Goal: Information Seeking & Learning: Check status

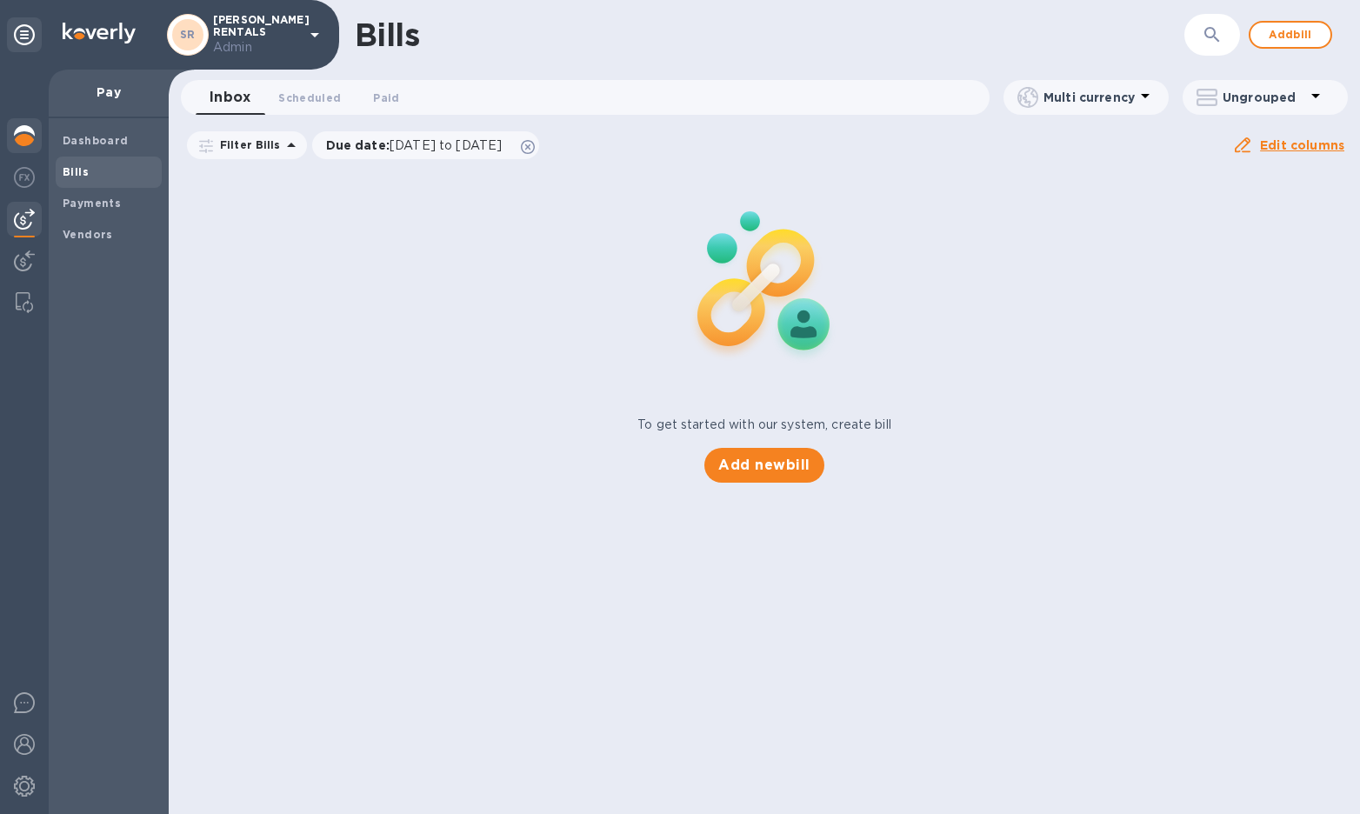
click at [26, 139] on img at bounding box center [24, 135] width 21 height 21
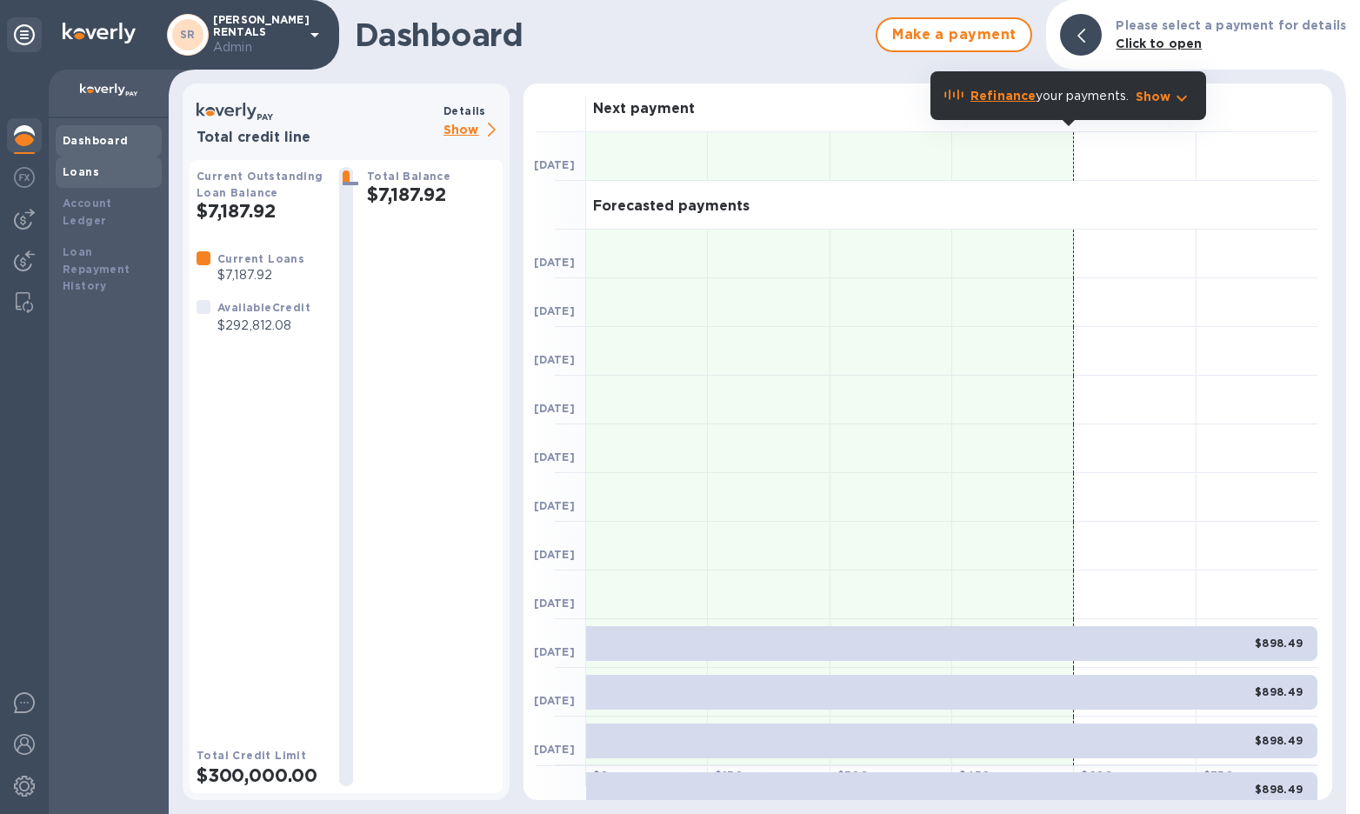
click at [122, 173] on div "Loans" at bounding box center [109, 171] width 92 height 17
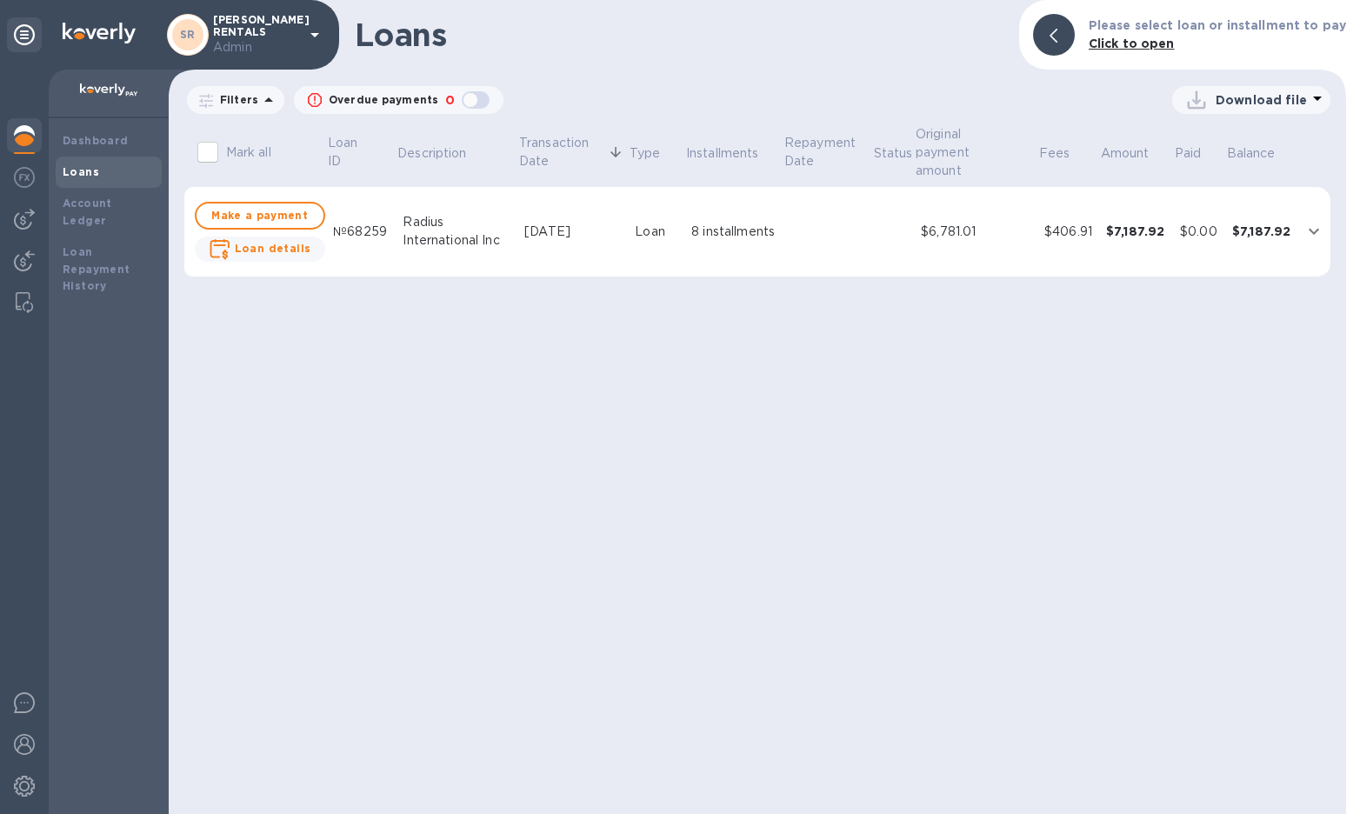
click at [1301, 240] on td at bounding box center [1314, 232] width 31 height 90
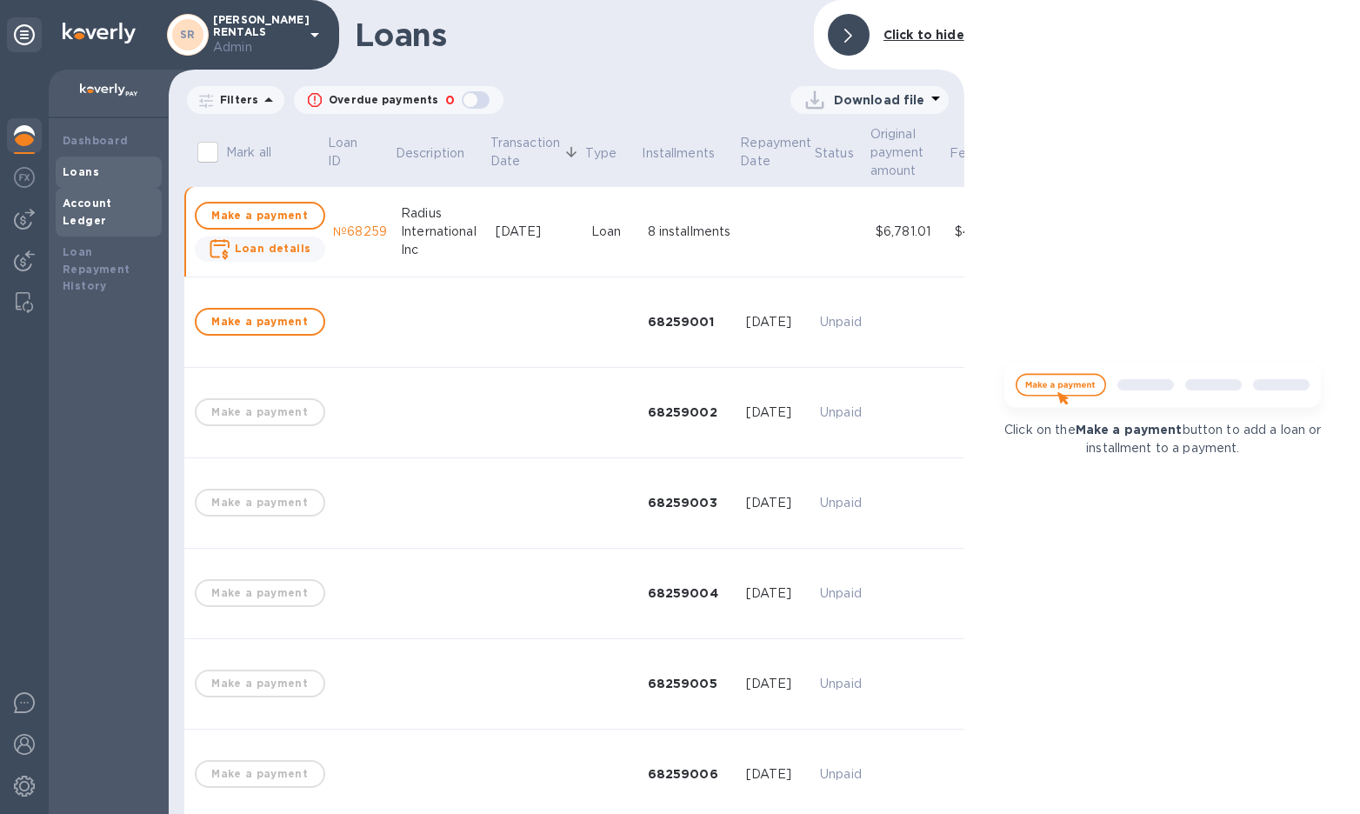
click at [112, 199] on b "Account Ledger" at bounding box center [88, 212] width 50 height 30
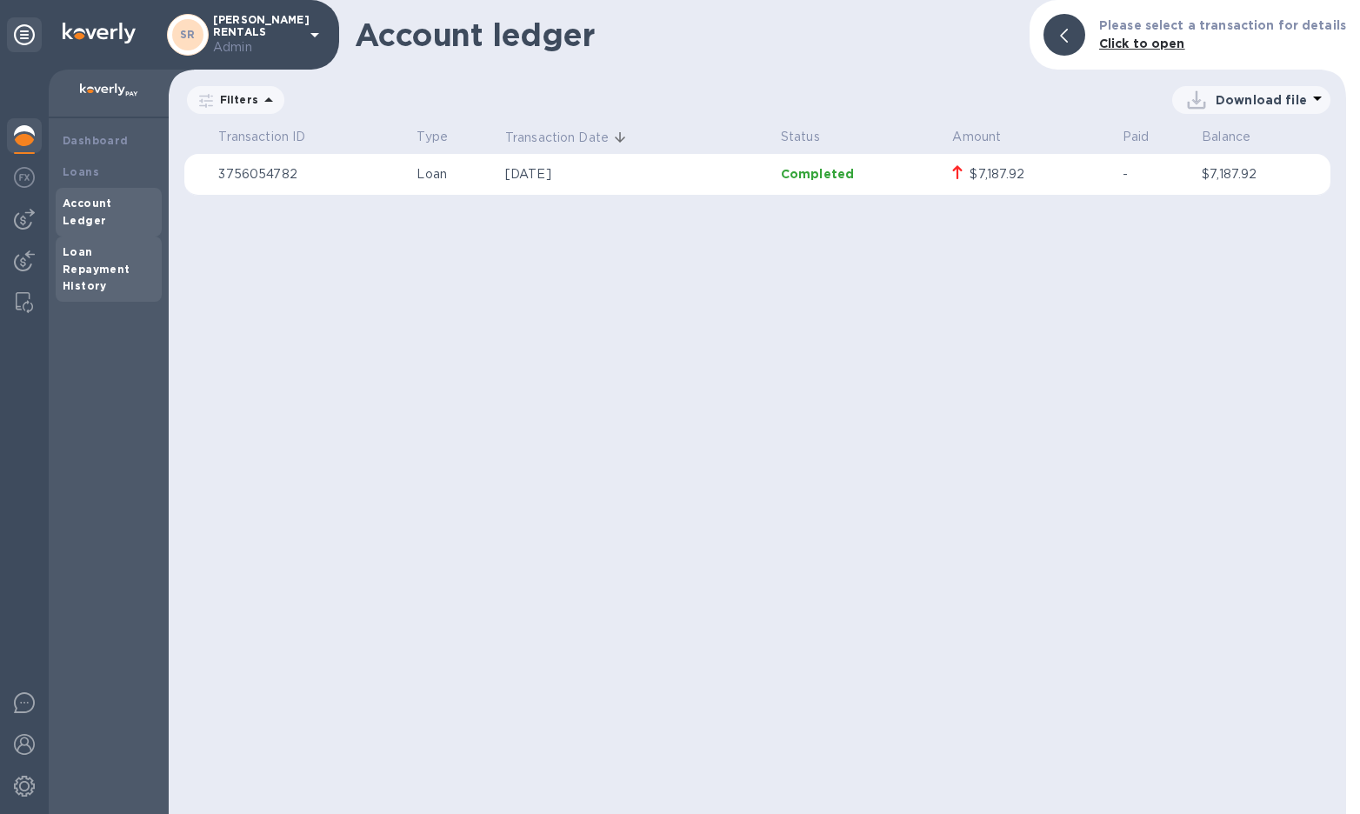
click at [111, 243] on div "Loan Repayment History" at bounding box center [109, 269] width 92 height 52
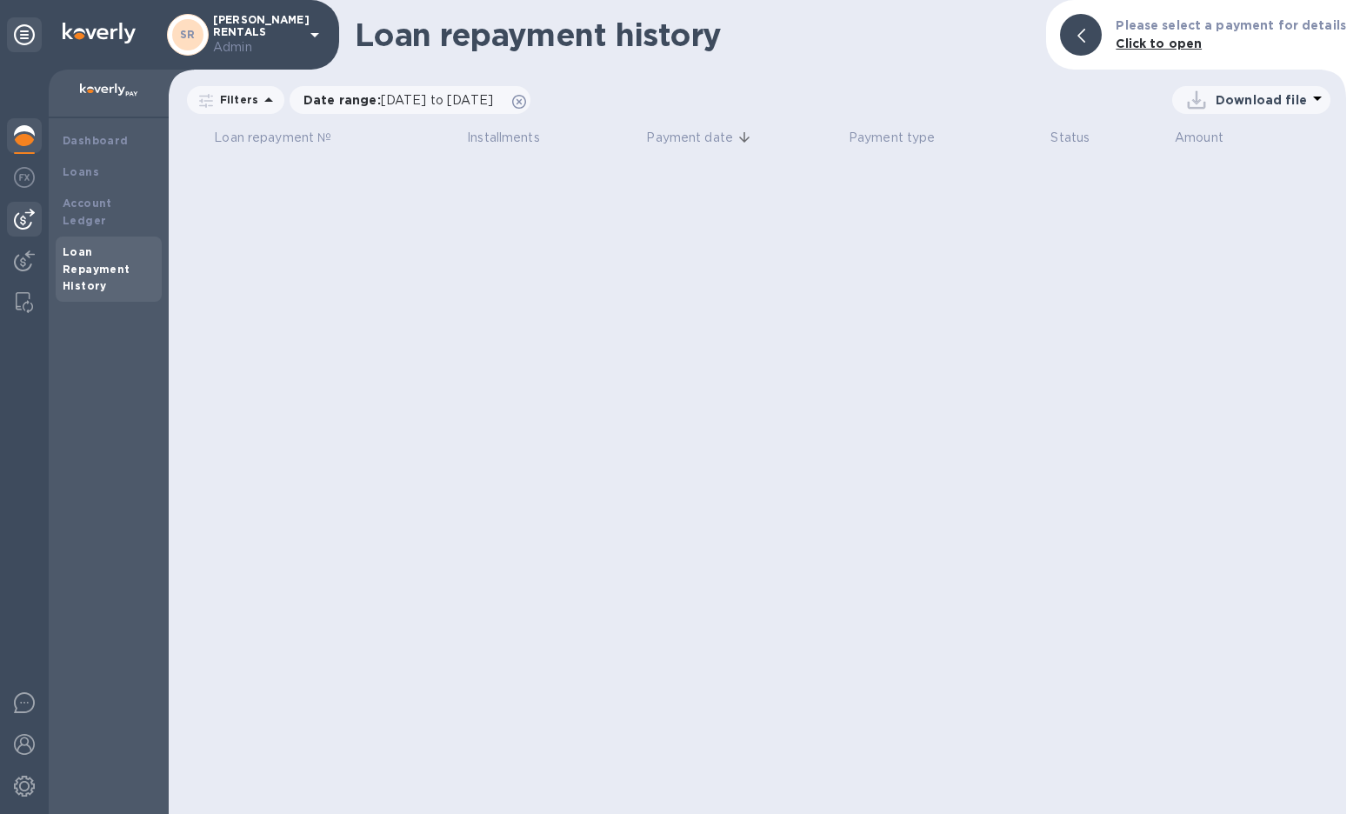
click at [30, 214] on img at bounding box center [24, 219] width 21 height 21
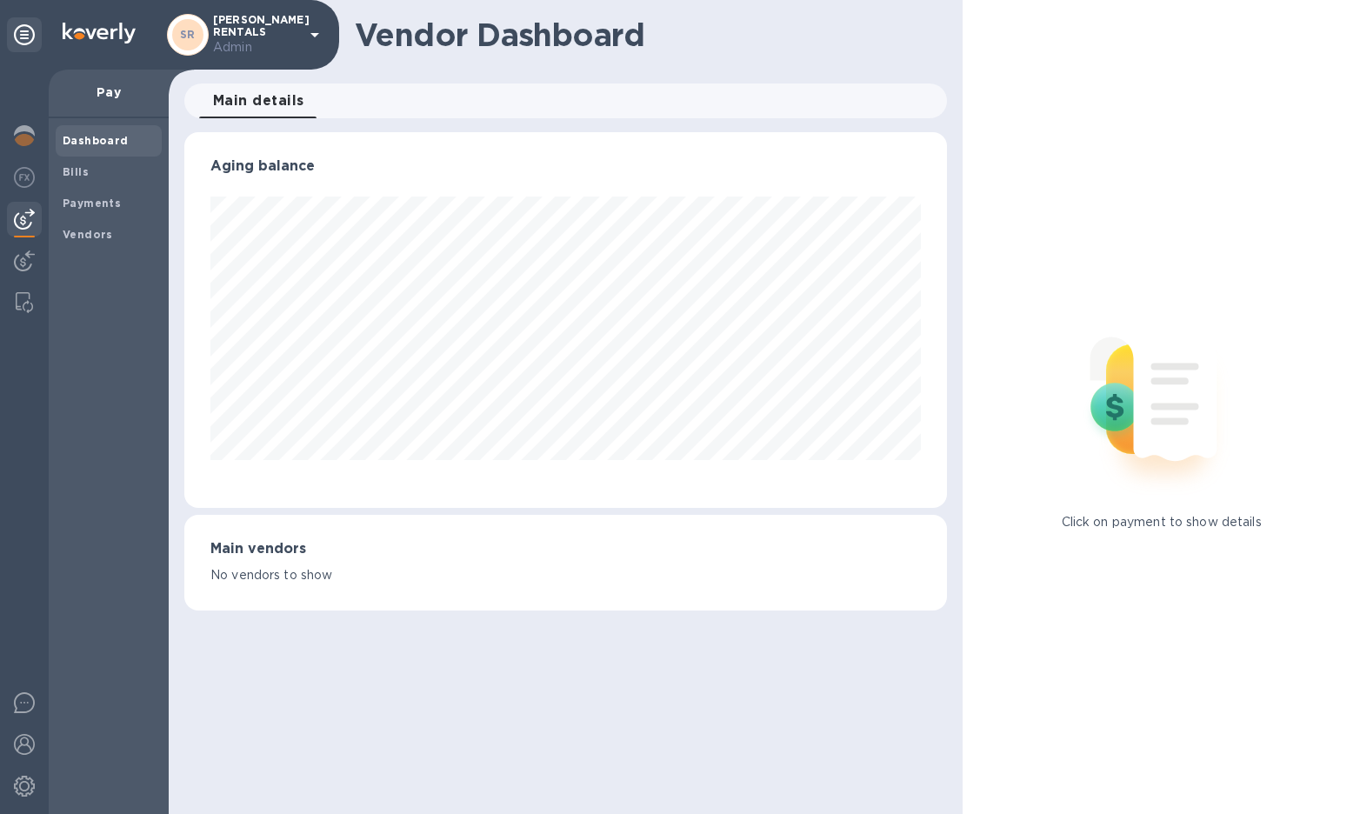
scroll to position [376, 763]
click at [26, 248] on div at bounding box center [24, 262] width 35 height 38
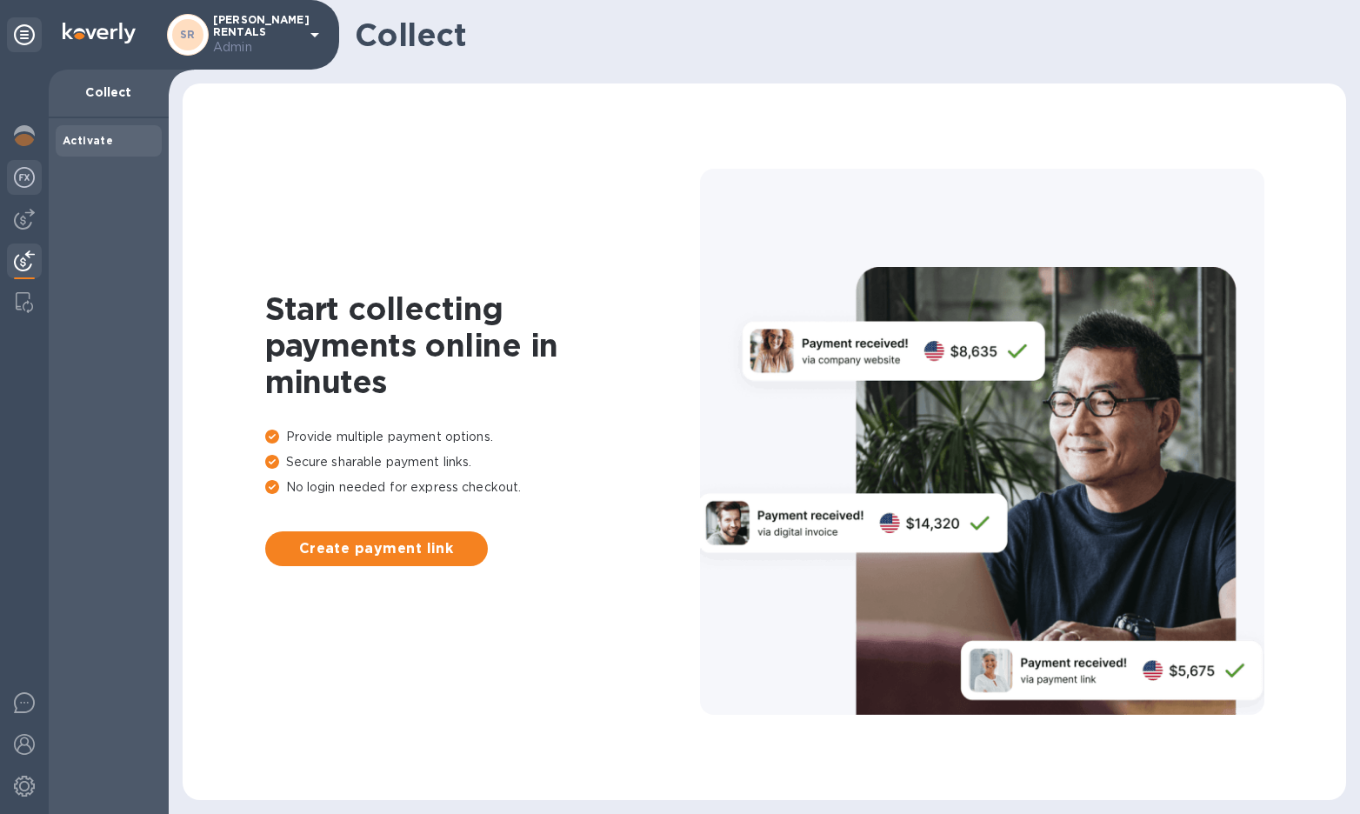
click at [17, 176] on img at bounding box center [24, 177] width 21 height 21
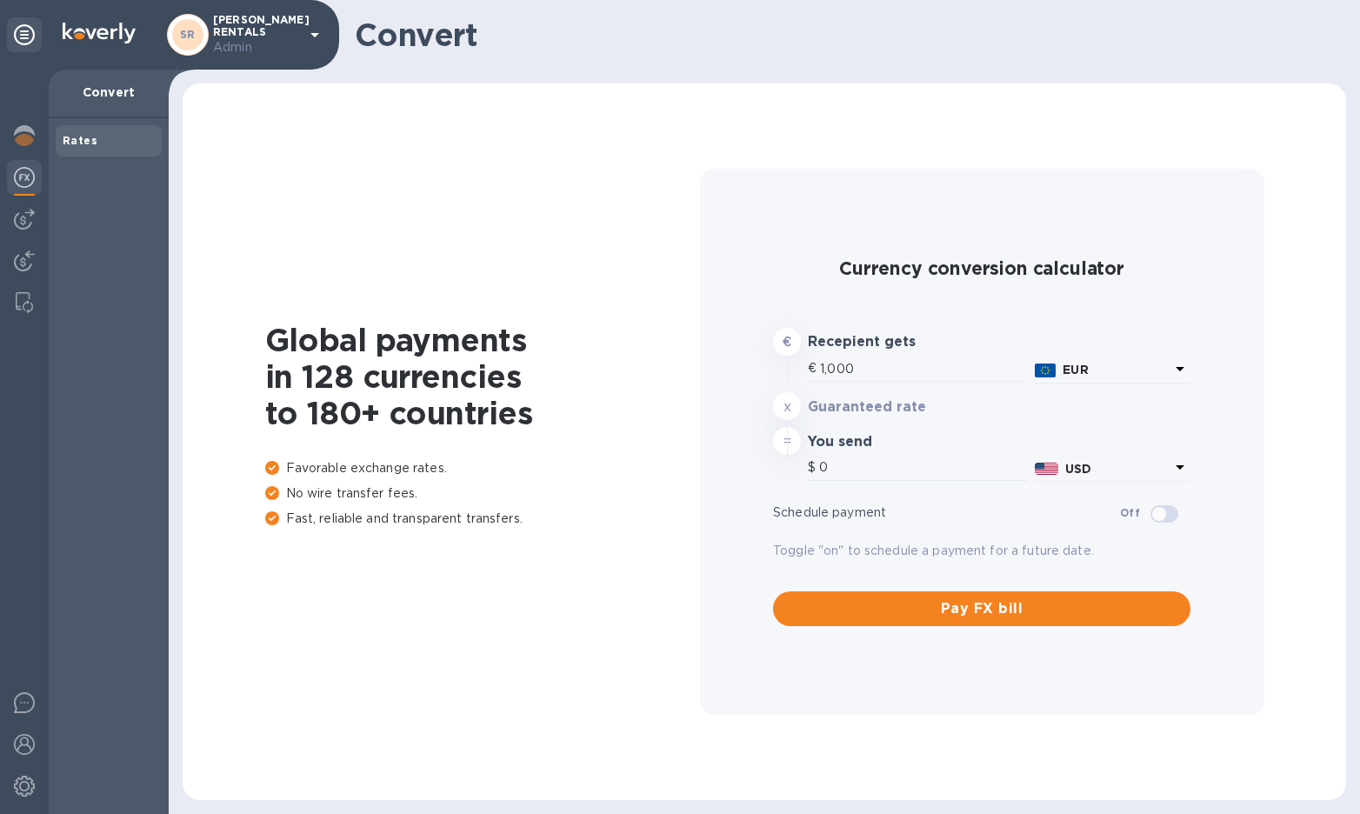
type input "1,179.28"
